Goal: Find specific page/section: Find specific page/section

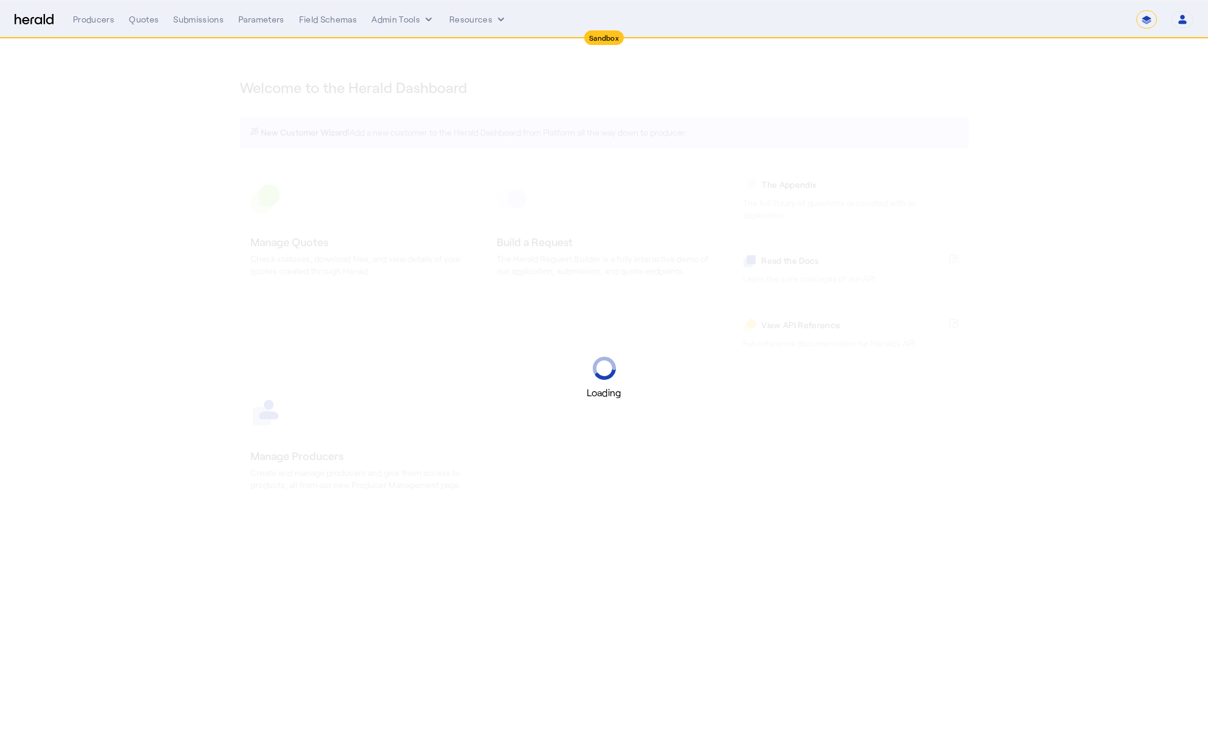
select select "*******"
select select "pfm_2v8p_herald_api"
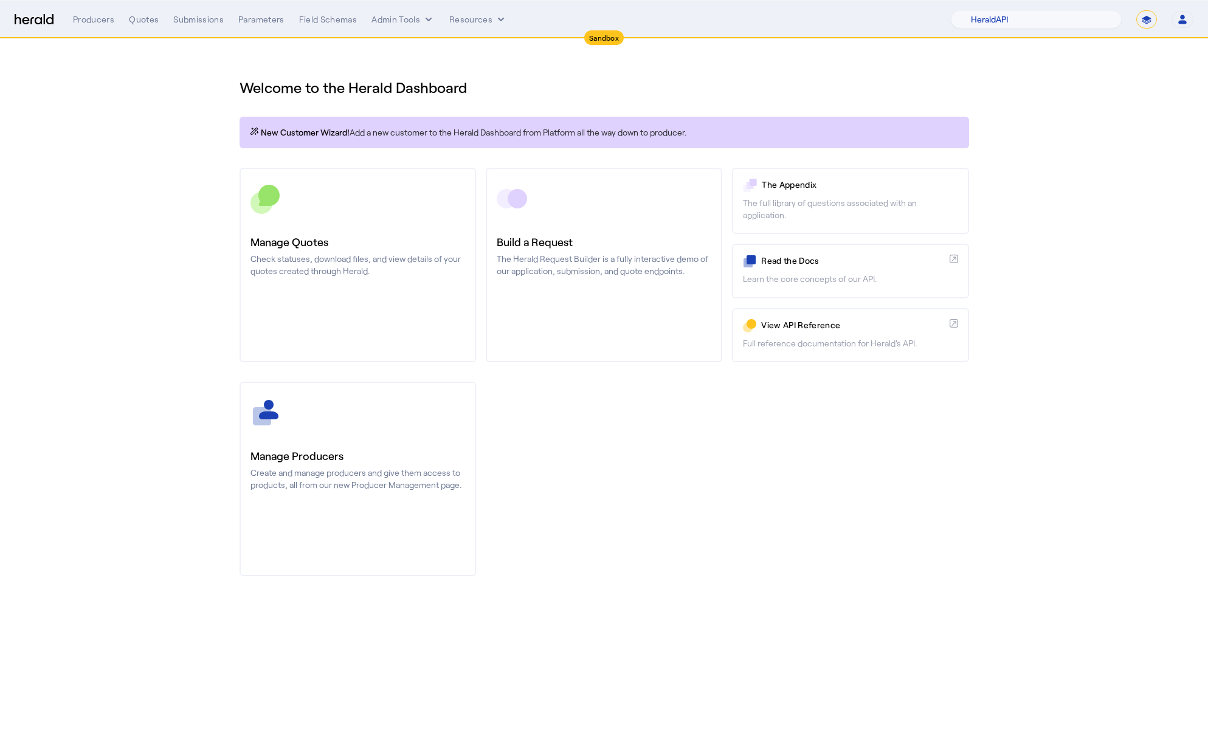
click at [947, 681] on body "Sandbox Menu Producers Quotes Submissions Parameters Field Schemas Admin Tools …" at bounding box center [604, 378] width 1208 height 756
click at [239, 16] on div "Parameters" at bounding box center [261, 19] width 46 height 12
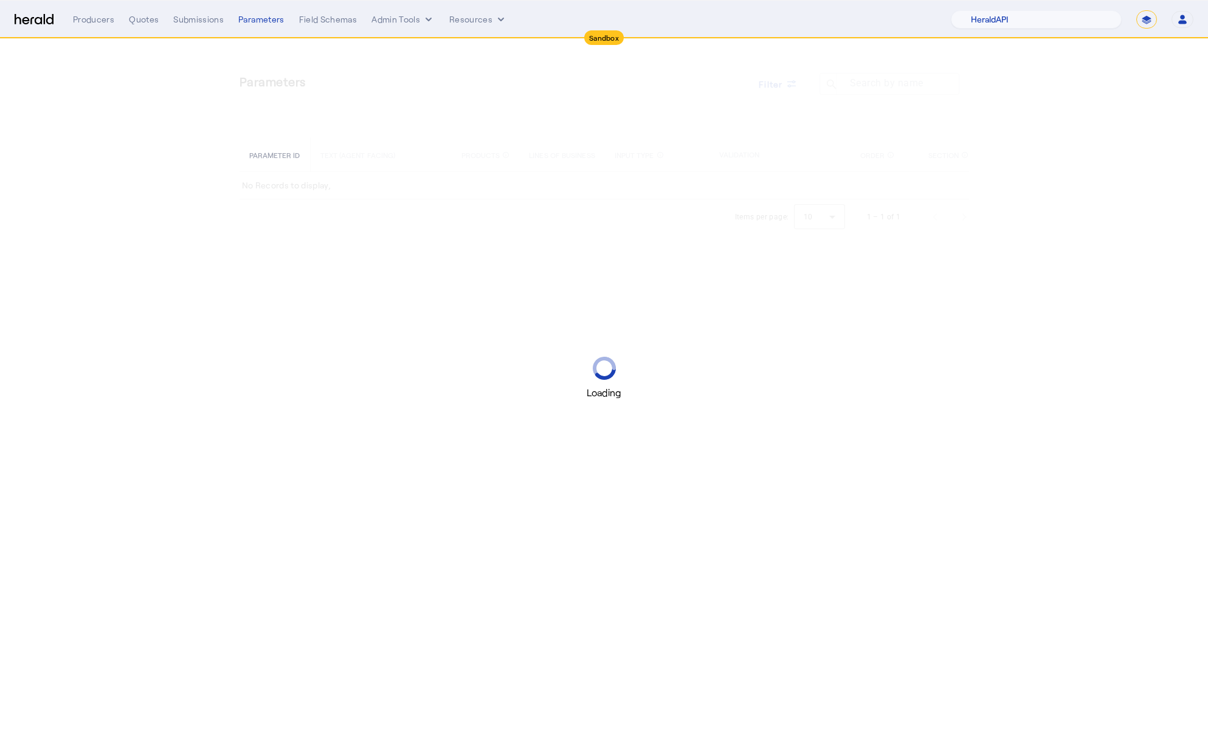
click at [407, 27] on div "Producers Quotes Submissions Parameters Field Schemas Admin Tools Resources 1Fo…" at bounding box center [633, 19] width 1120 height 18
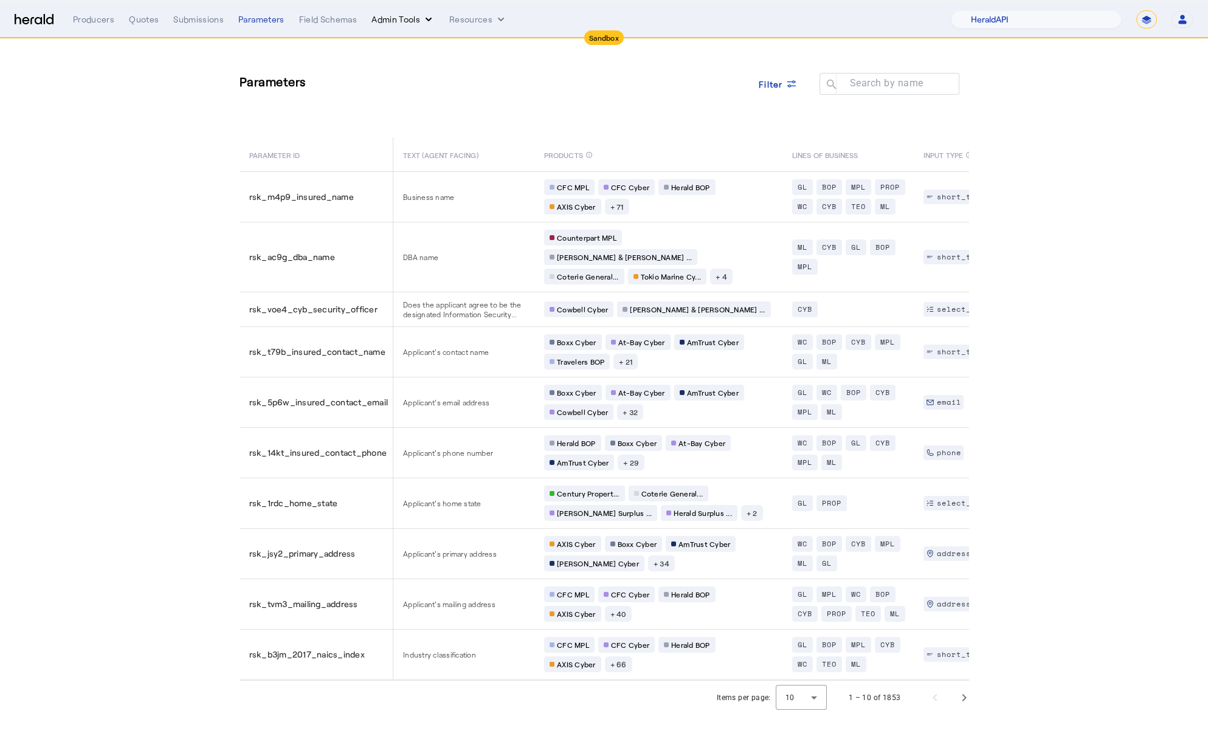
click at [404, 18] on button "Admin Tools" at bounding box center [402, 19] width 63 height 12
click at [446, 71] on span "Products Manager" at bounding box center [424, 74] width 89 height 15
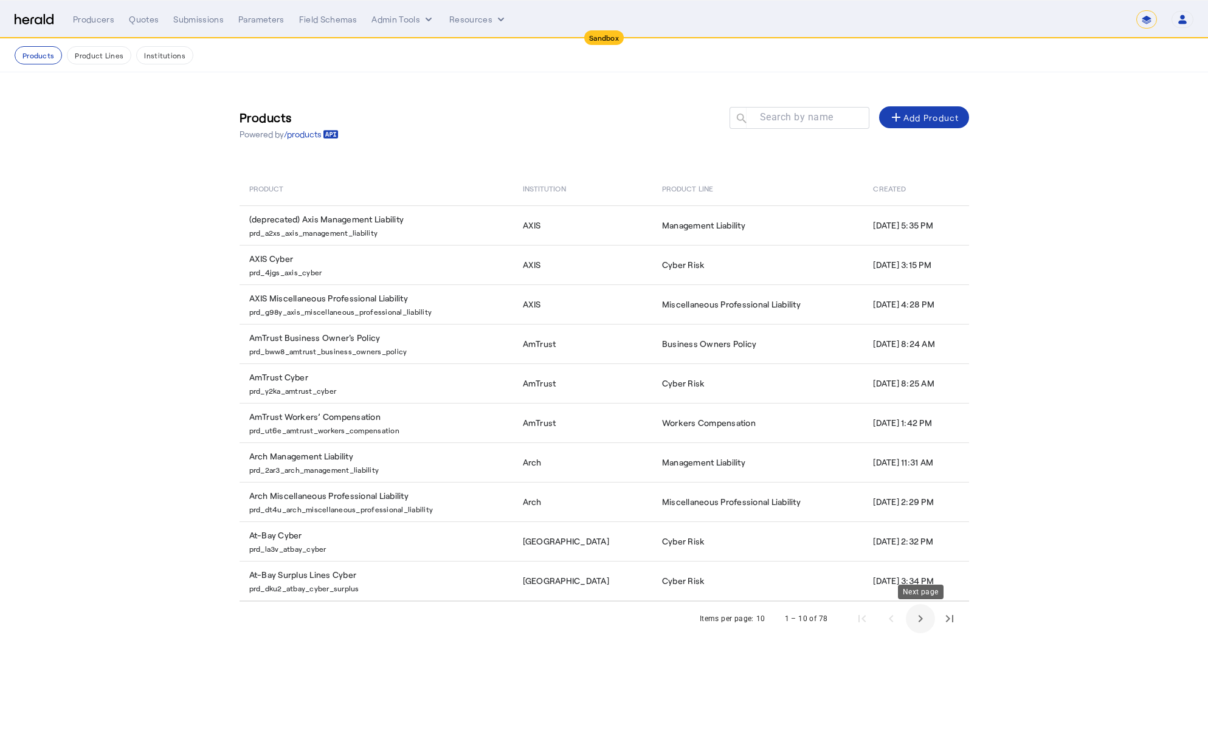
click at [928, 623] on span "Next page" at bounding box center [920, 618] width 29 height 29
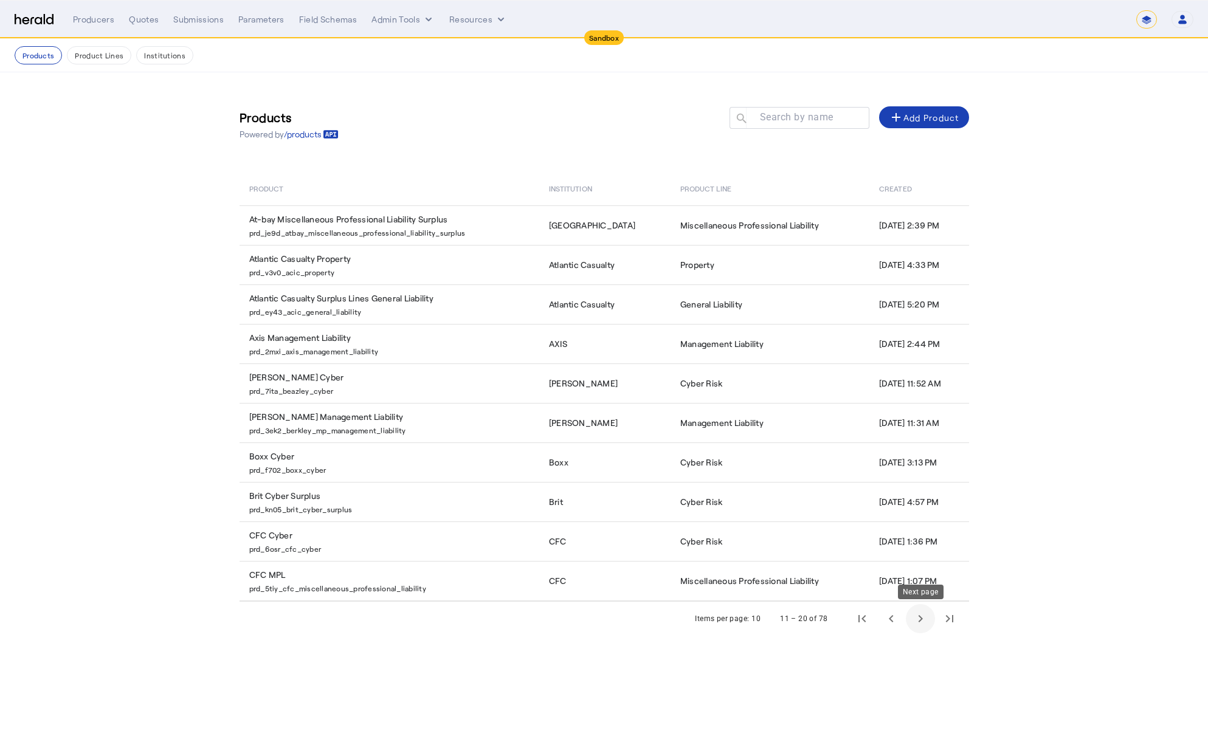
click at [922, 620] on span "Next page" at bounding box center [920, 618] width 29 height 29
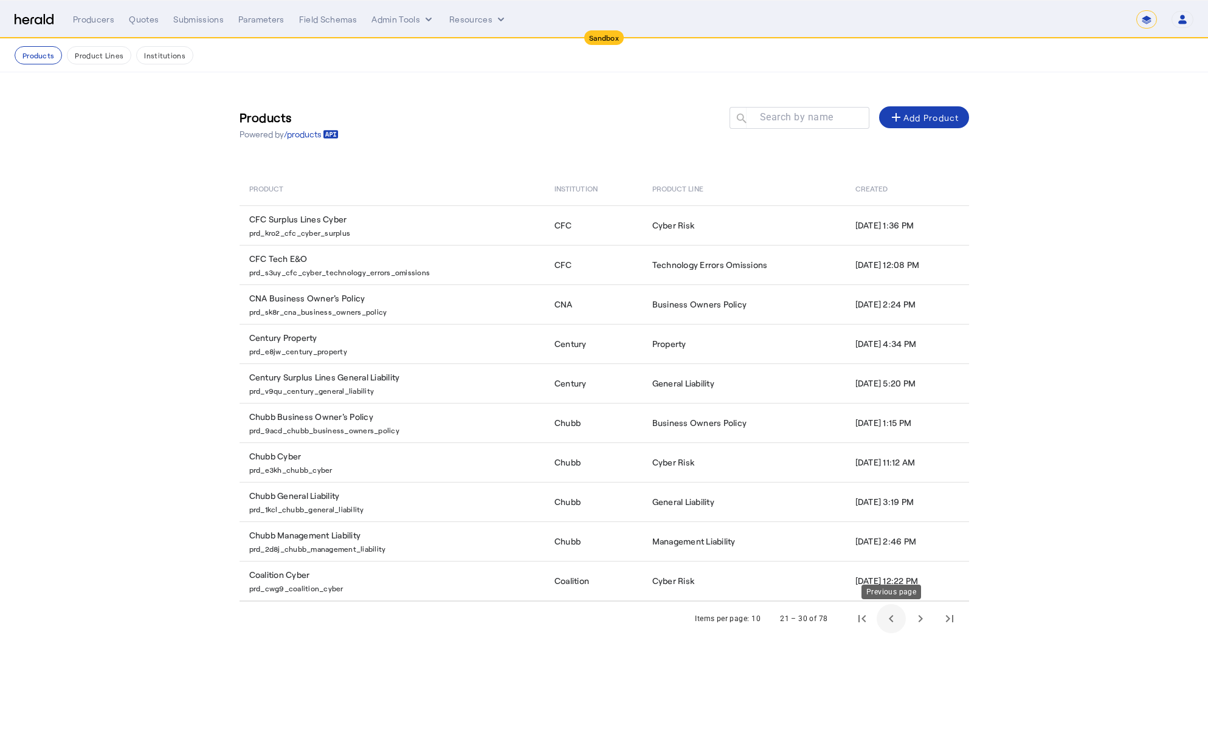
click at [886, 623] on span "Previous page" at bounding box center [891, 618] width 29 height 29
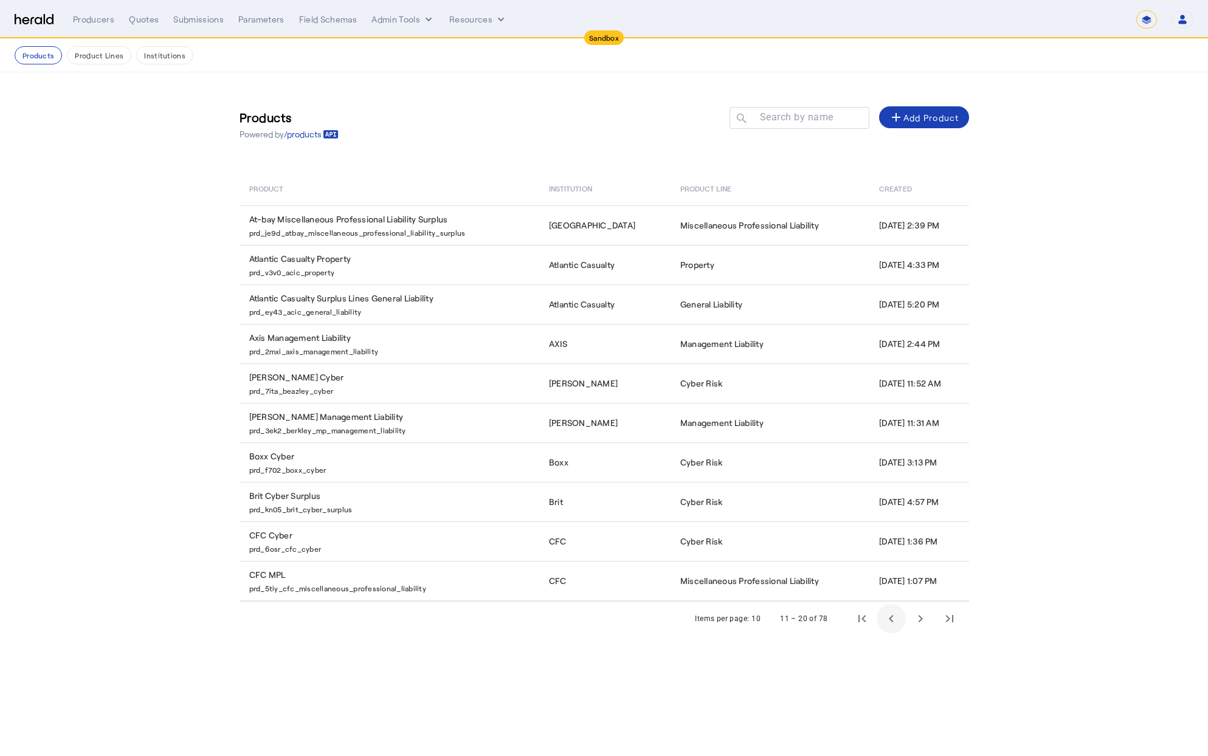
click at [888, 622] on span "Previous page" at bounding box center [891, 618] width 29 height 29
